Goal: Task Accomplishment & Management: Manage account settings

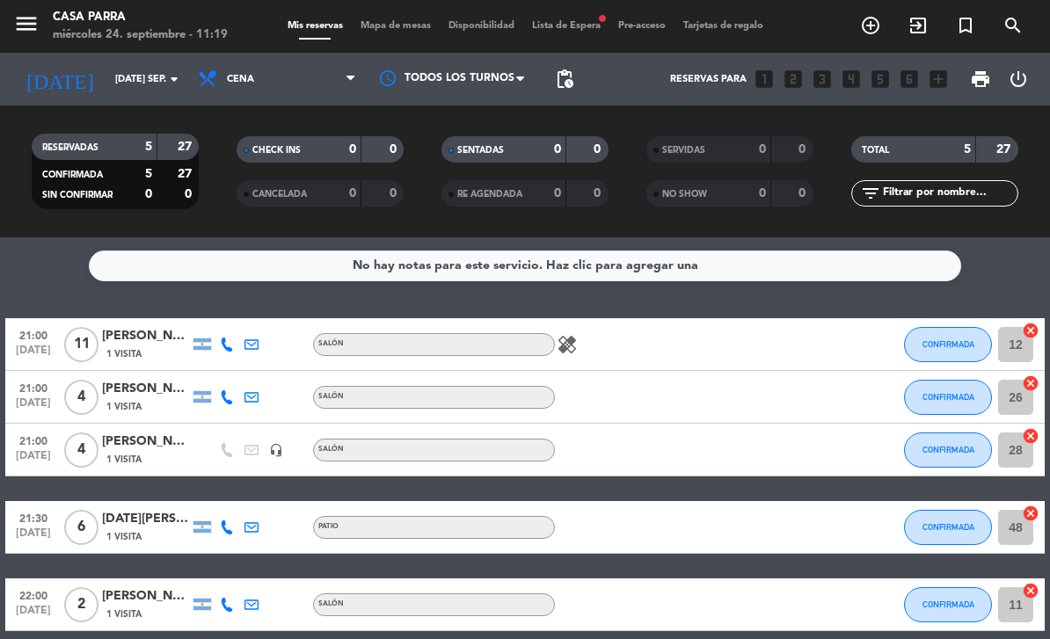
click at [131, 21] on div "Casa Parra" at bounding box center [140, 18] width 175 height 18
click at [109, 76] on input "[DATE] sep." at bounding box center [171, 79] width 131 height 29
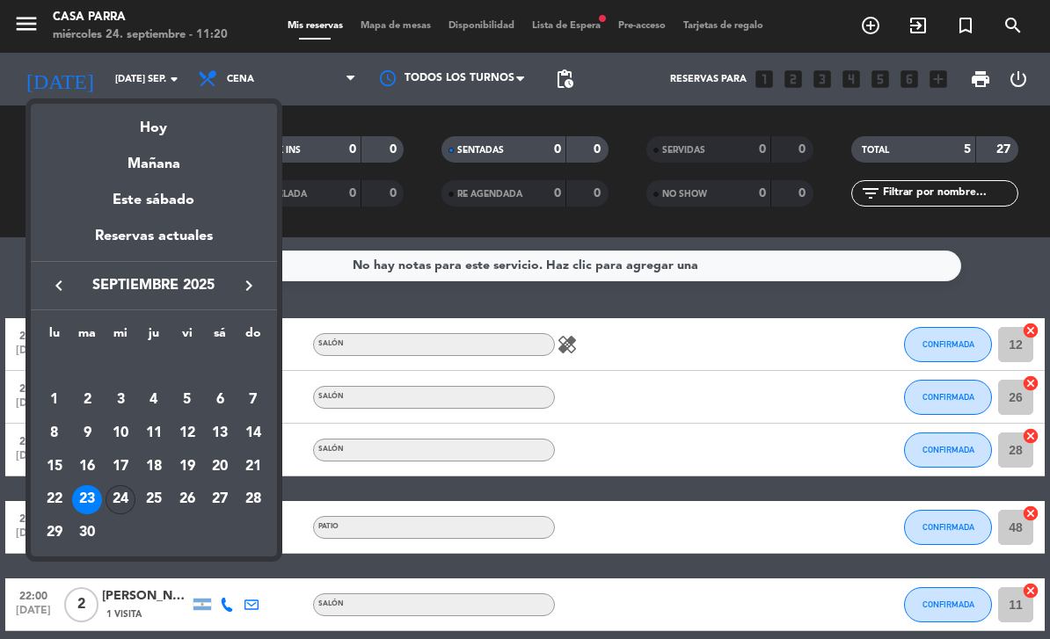
click at [124, 490] on div "24" at bounding box center [121, 500] width 30 height 30
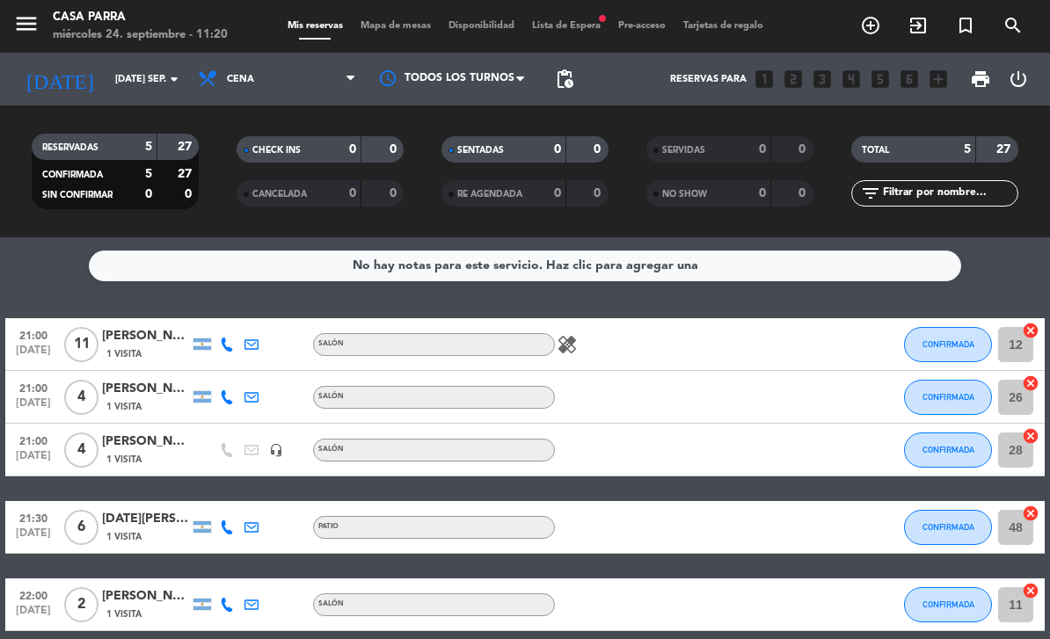
type input "mié. [DATE]"
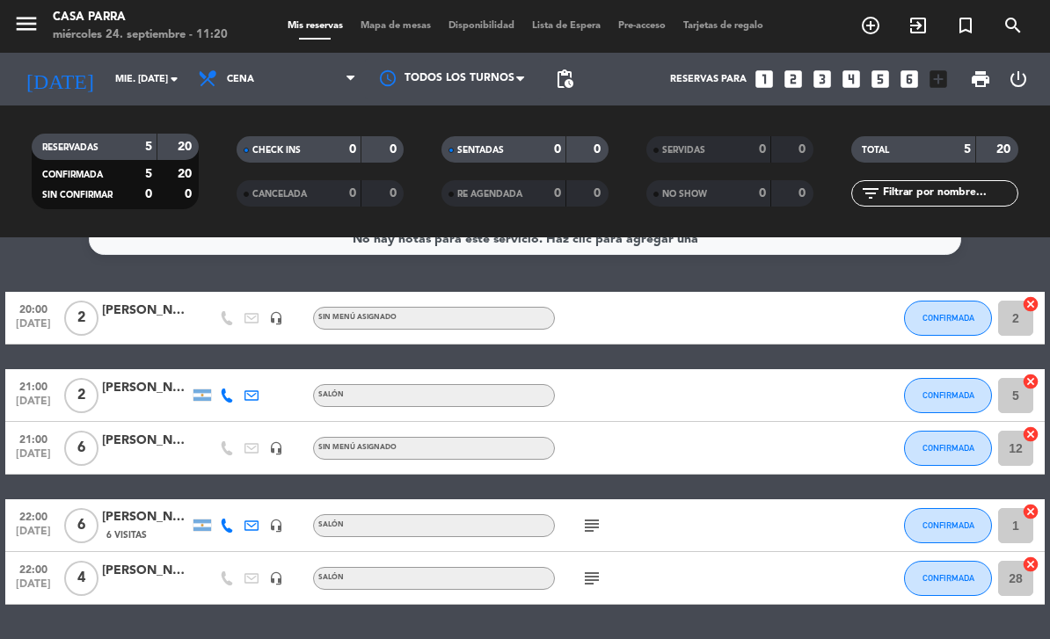
scroll to position [24, 0]
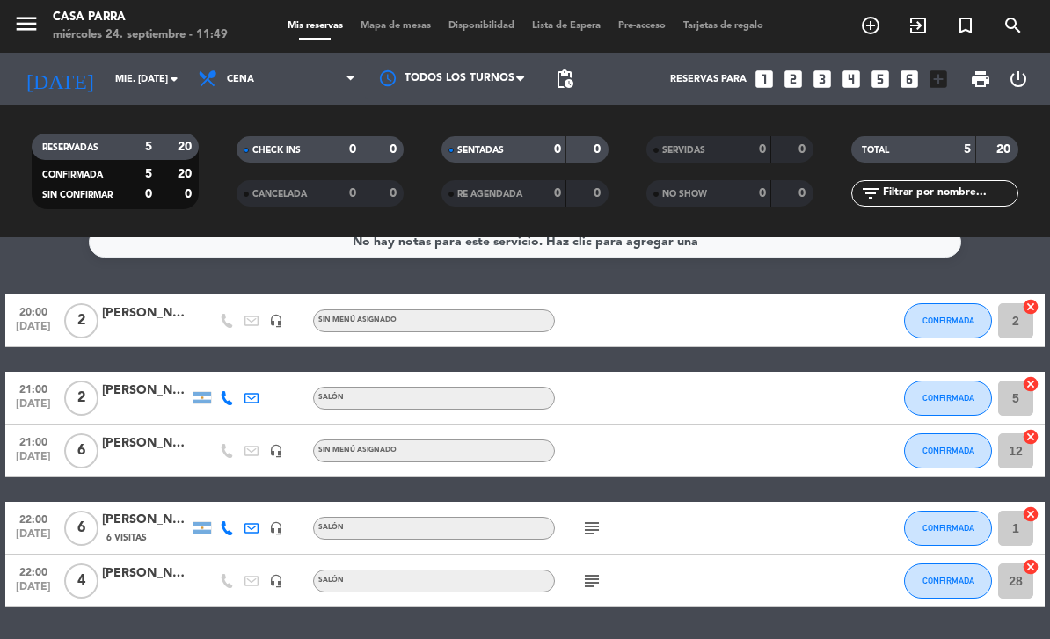
click at [25, 455] on span "[DATE]" at bounding box center [33, 461] width 44 height 20
click at [807, 455] on div "21:00 [DATE] Creada: [DATE] 6 [PERSON_NAME] fer [PERSON_NAME] headset_mic Sin m…" at bounding box center [524, 451] width 1039 height 53
click at [950, 460] on button "CONFIRMADA" at bounding box center [948, 450] width 88 height 35
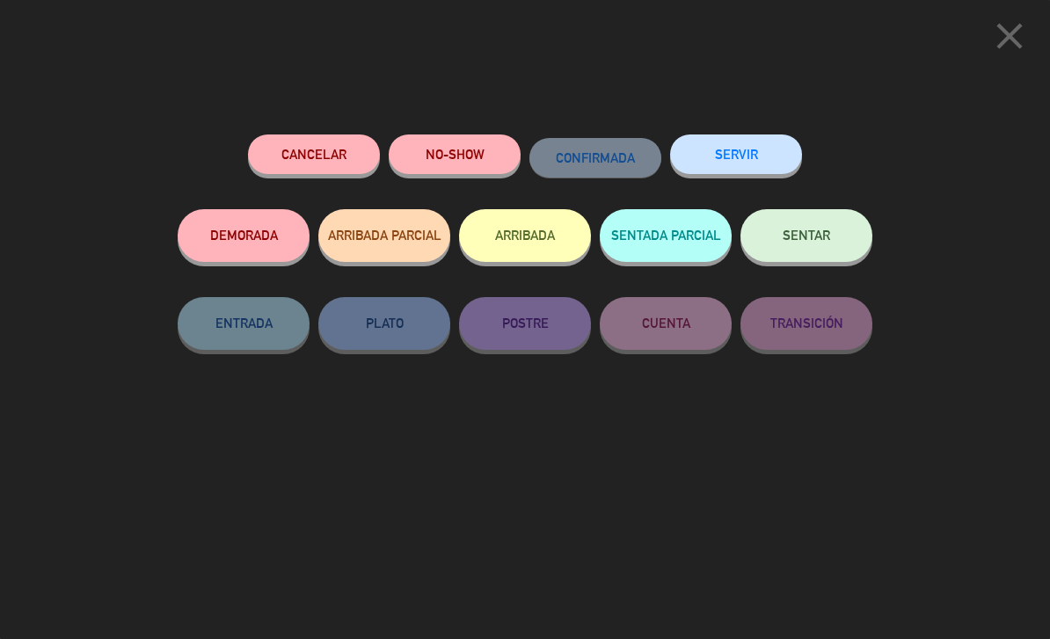
click at [1013, 37] on icon "close" at bounding box center [1009, 36] width 44 height 44
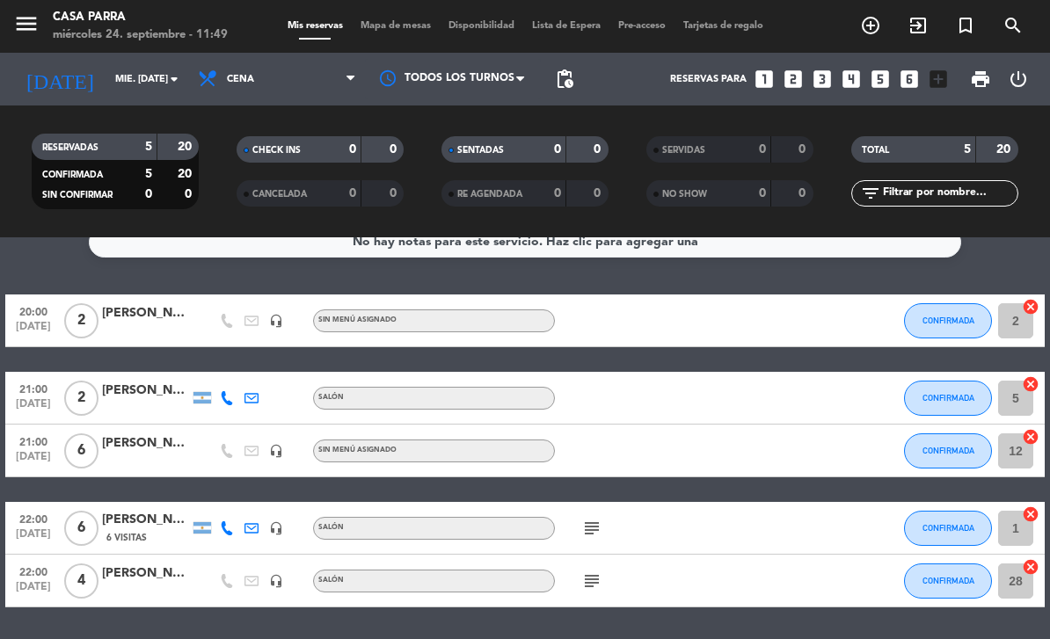
click at [134, 446] on div "[PERSON_NAME] fer [PERSON_NAME]" at bounding box center [146, 443] width 88 height 20
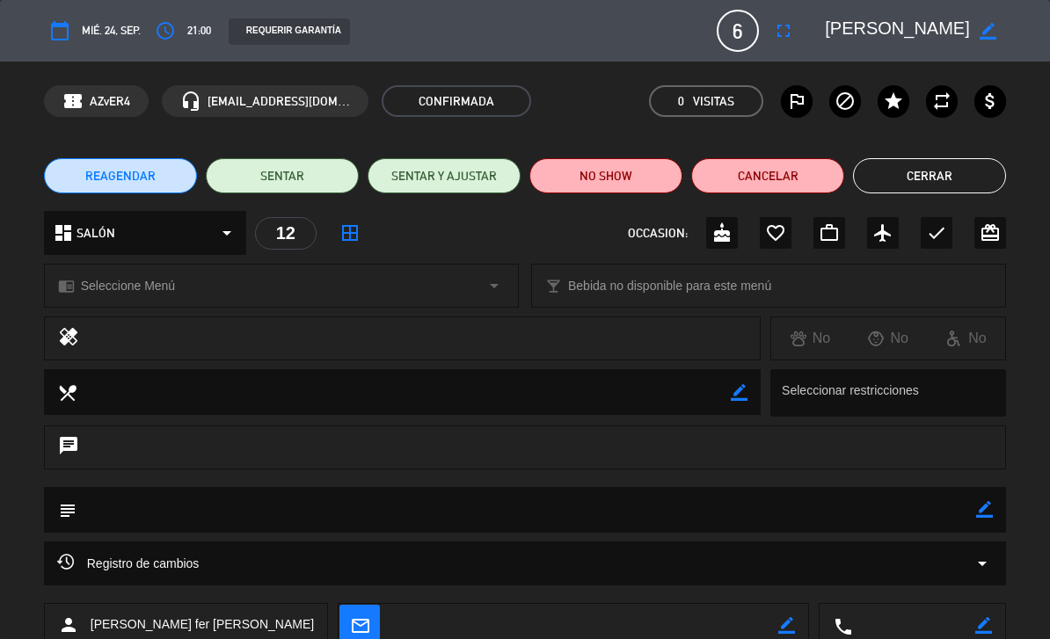
click at [776, 37] on icon "fullscreen" at bounding box center [783, 30] width 21 height 21
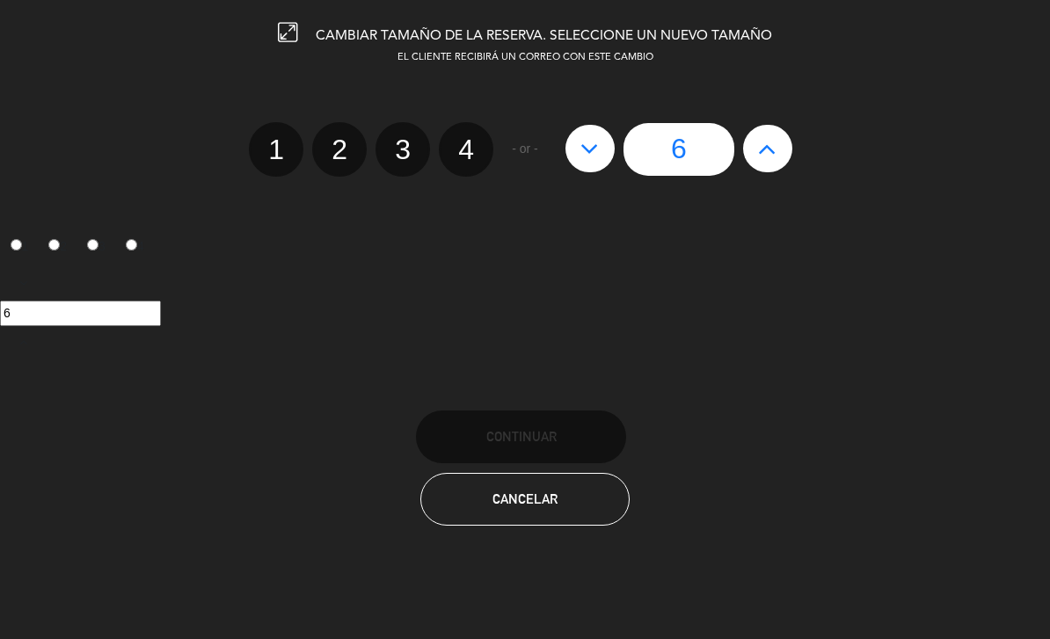
click at [532, 513] on button "Cancelar" at bounding box center [525, 499] width 210 height 53
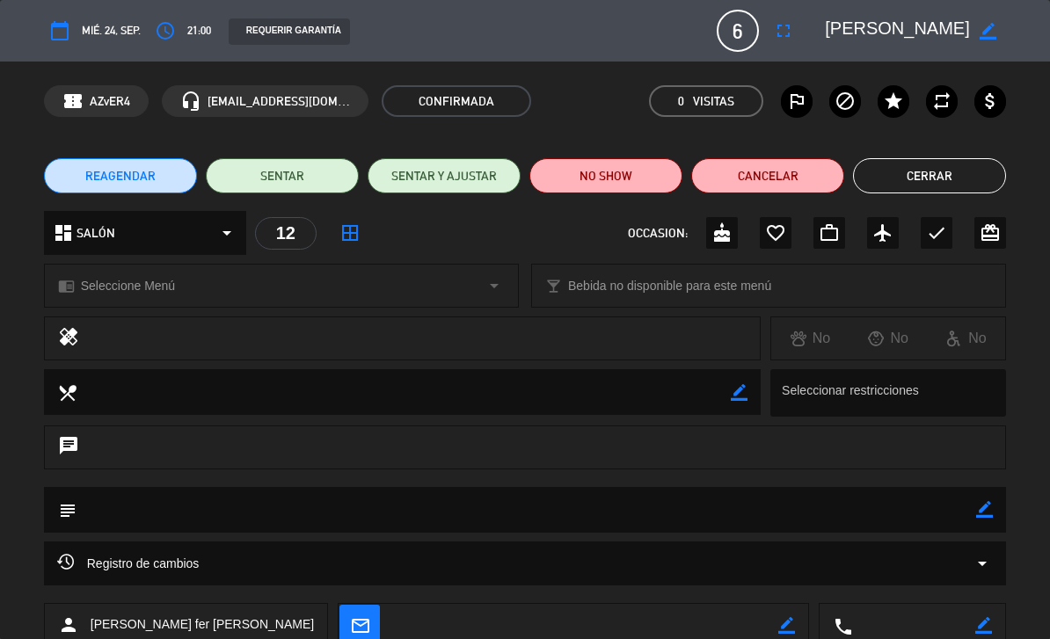
click at [180, 28] on button "access_time" at bounding box center [165, 31] width 32 height 32
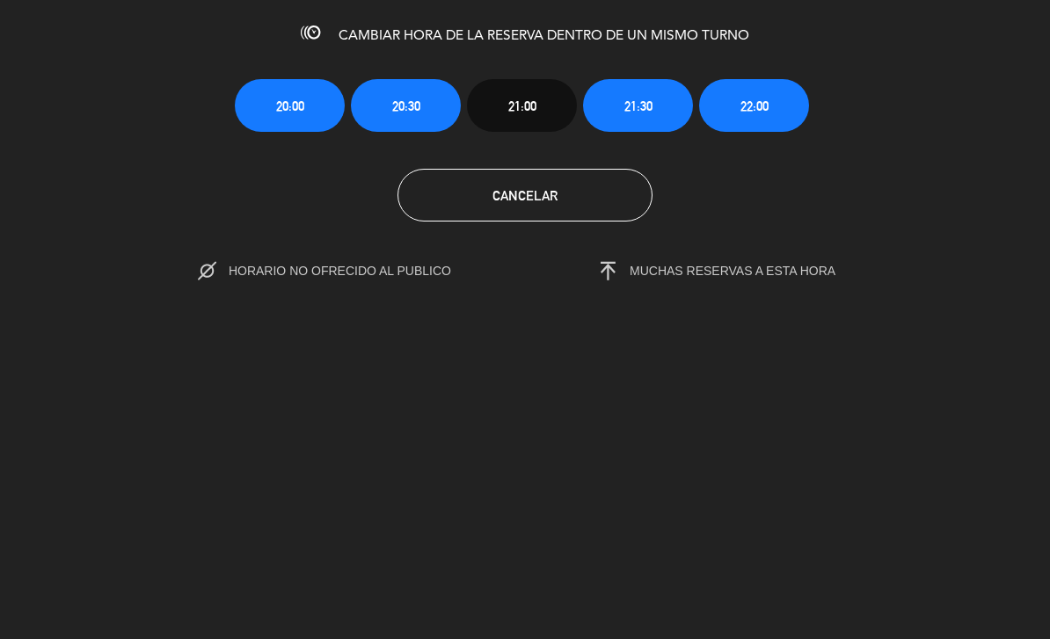
click at [426, 112] on button "20:30" at bounding box center [406, 105] width 110 height 53
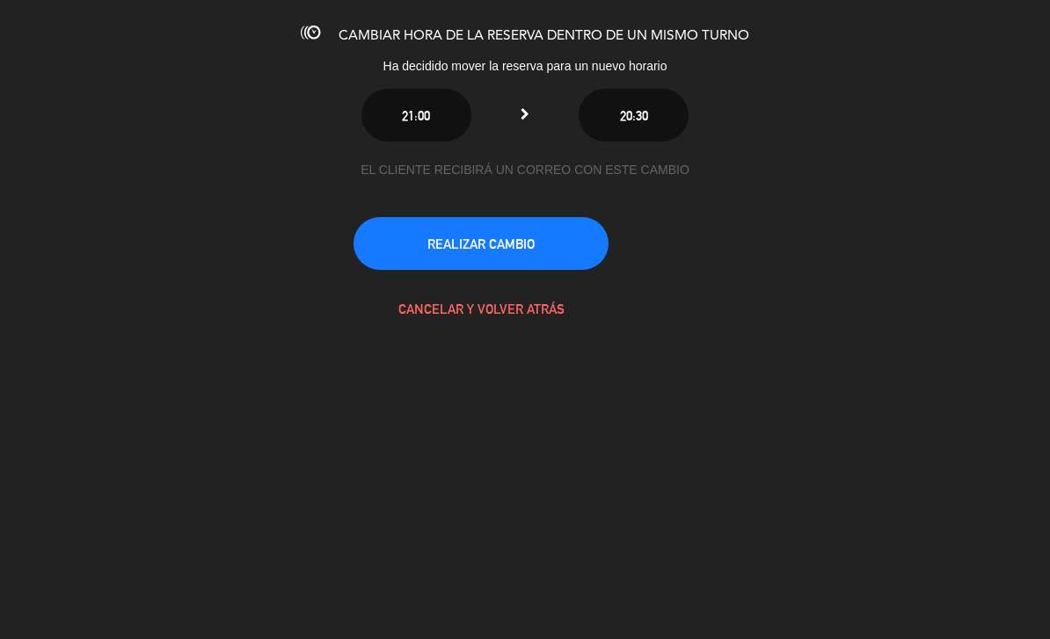
click at [483, 231] on button "REALIZAR CAMBIO" at bounding box center [480, 243] width 255 height 53
